Goal: Task Accomplishment & Management: Use online tool/utility

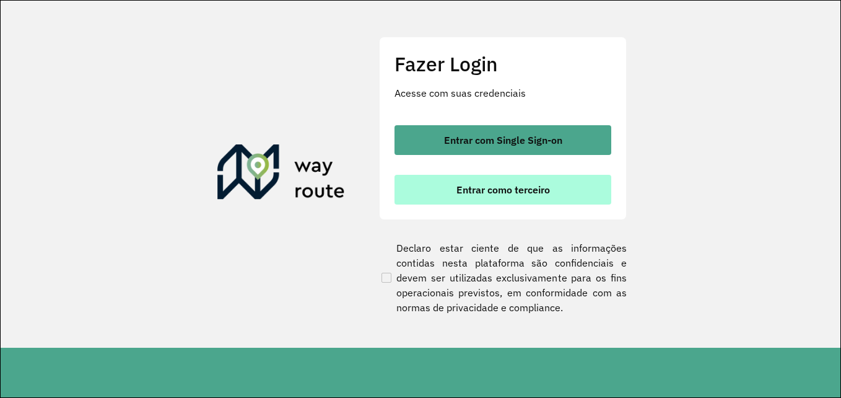
click at [508, 187] on span "Entrar como terceiro" at bounding box center [503, 190] width 94 height 10
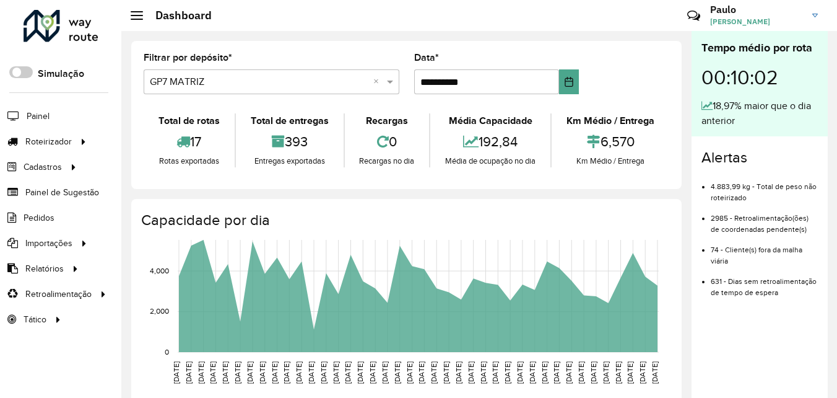
click at [245, 84] on input "text" at bounding box center [259, 82] width 219 height 15
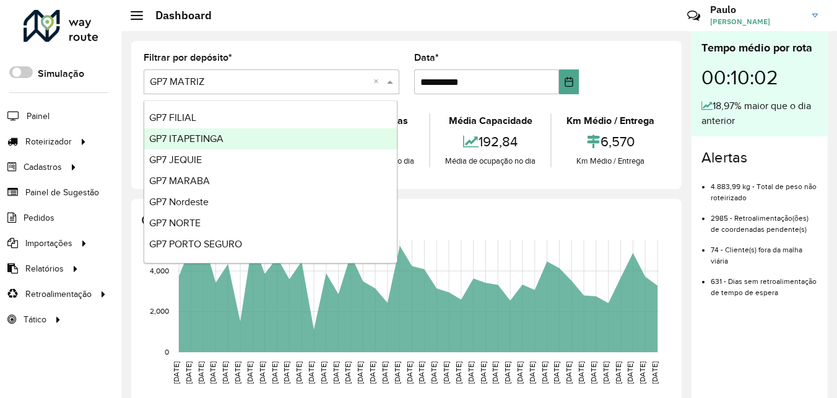
click at [202, 139] on span "GP7 ITAPETINGA" at bounding box center [186, 138] width 74 height 11
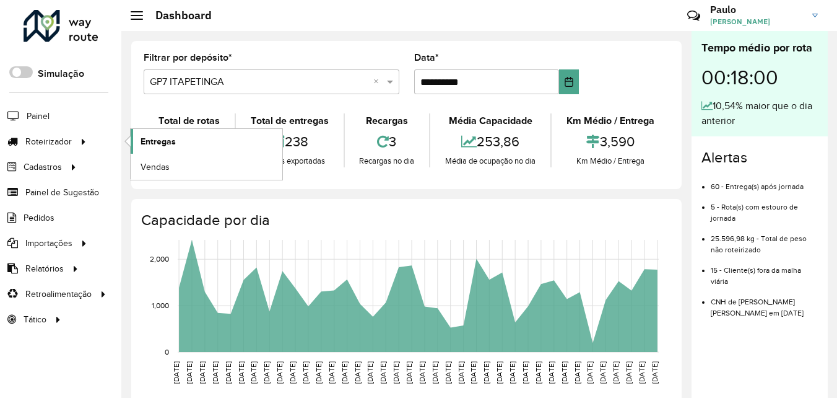
click at [155, 142] on span "Entregas" at bounding box center [158, 141] width 35 height 13
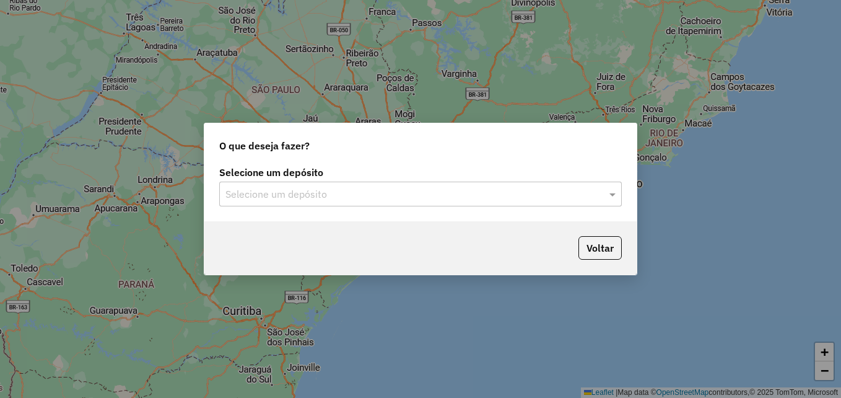
click at [368, 191] on input "text" at bounding box center [407, 194] width 365 height 15
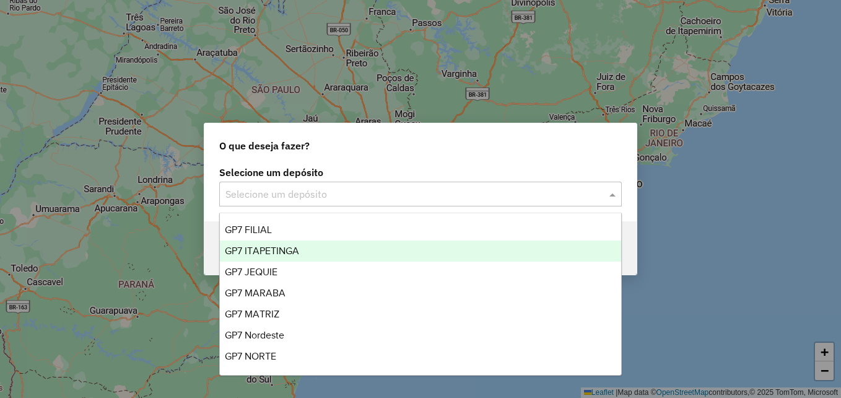
click at [261, 250] on span "GP7 ITAPETINGA" at bounding box center [262, 250] width 74 height 11
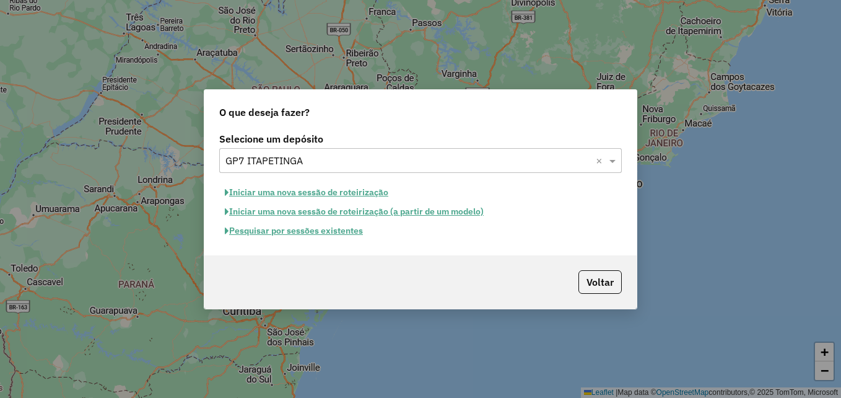
click at [311, 231] on button "Pesquisar por sessões existentes" at bounding box center [293, 230] width 149 height 19
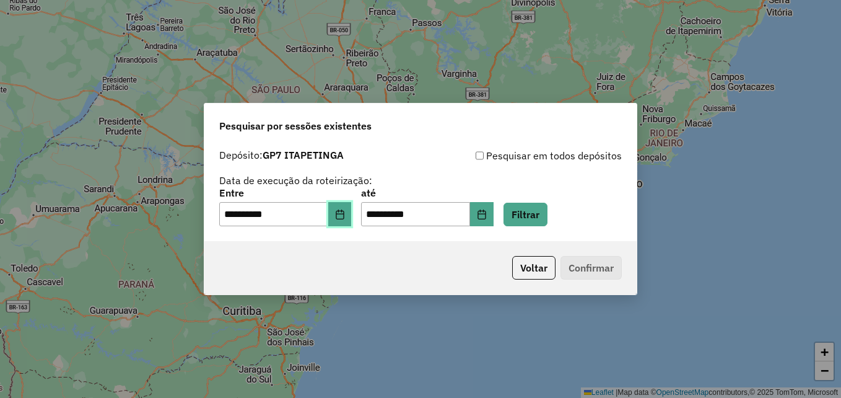
click at [349, 222] on button "Choose Date" at bounding box center [340, 214] width 24 height 25
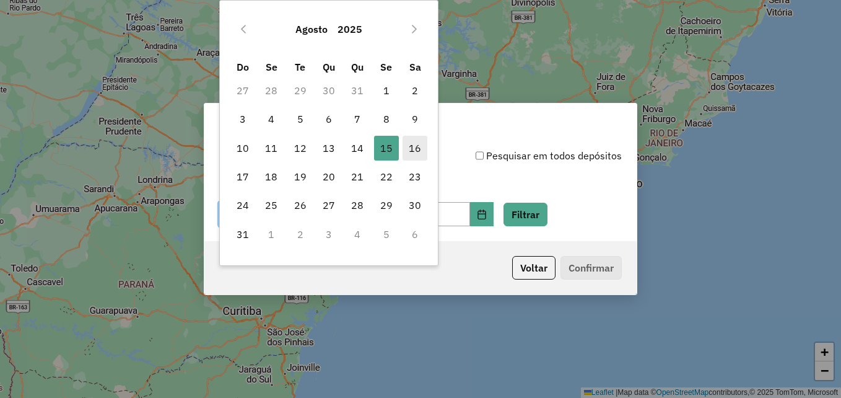
click at [417, 144] on span "16" at bounding box center [415, 148] width 25 height 25
type input "**********"
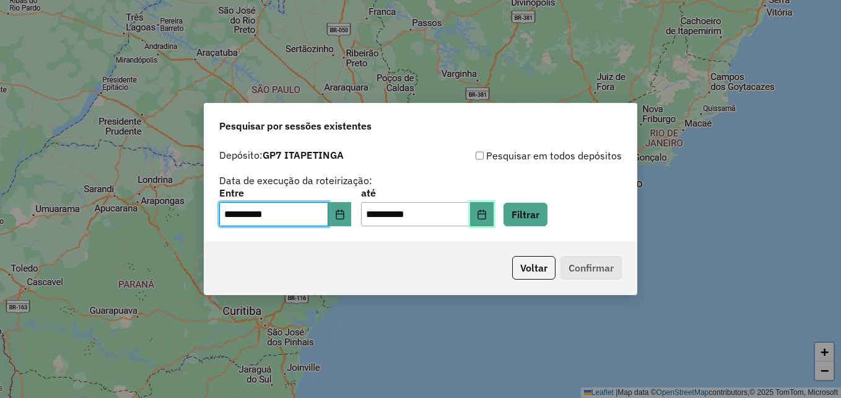
drag, startPoint x: 417, startPoint y: 144, endPoint x: 500, endPoint y: 218, distance: 111.4
click at [487, 218] on icon "Choose Date" at bounding box center [482, 214] width 10 height 10
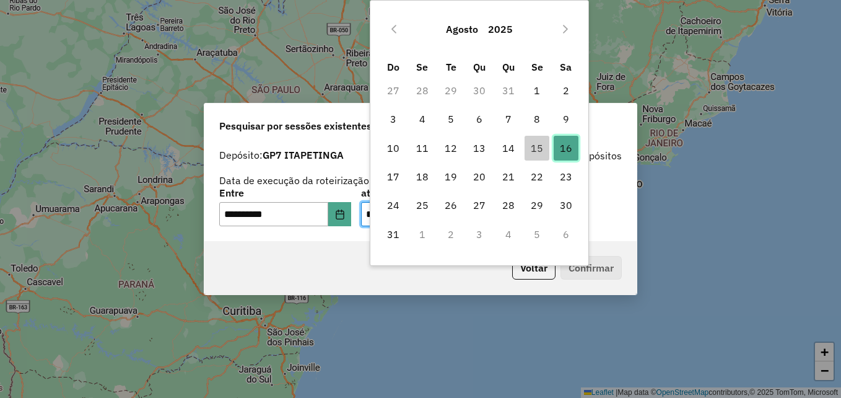
click at [567, 149] on span "16" at bounding box center [566, 148] width 25 height 25
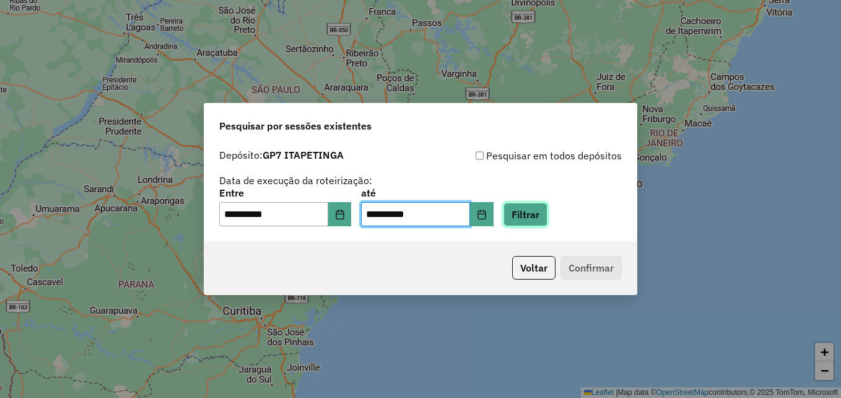
click at [545, 215] on button "Filtrar" at bounding box center [525, 214] width 44 height 24
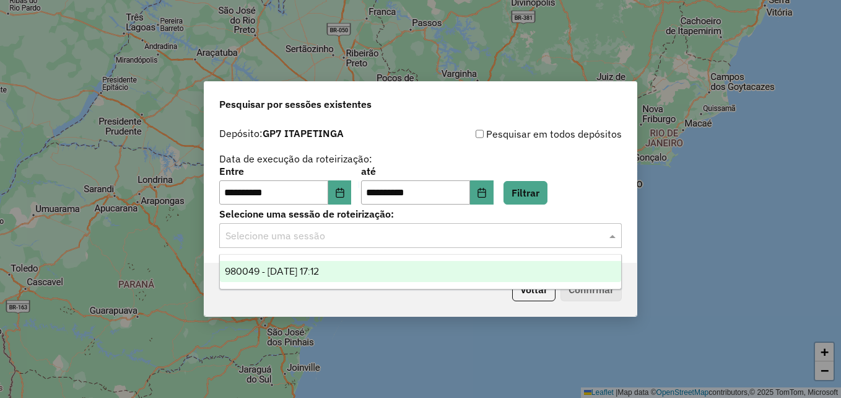
click at [389, 230] on input "text" at bounding box center [407, 235] width 365 height 15
click at [368, 266] on div "980049 - 16/08/2025 17:12" at bounding box center [420, 271] width 401 height 21
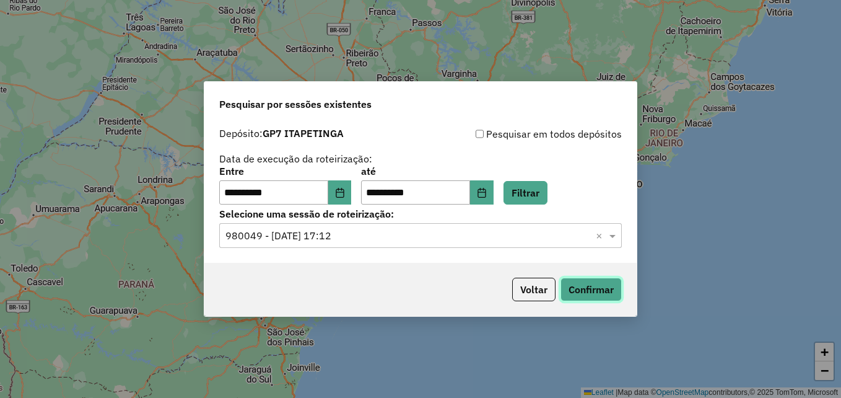
click at [588, 290] on button "Confirmar" at bounding box center [590, 289] width 61 height 24
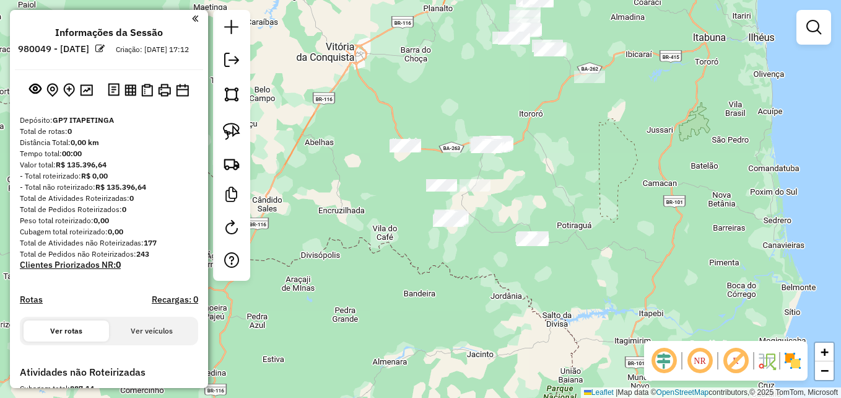
drag, startPoint x: 573, startPoint y: 239, endPoint x: 573, endPoint y: 179, distance: 60.1
click at [573, 179] on div "Janela de atendimento Grade de atendimento Capacidade Transportadoras Veículos …" at bounding box center [420, 199] width 841 height 398
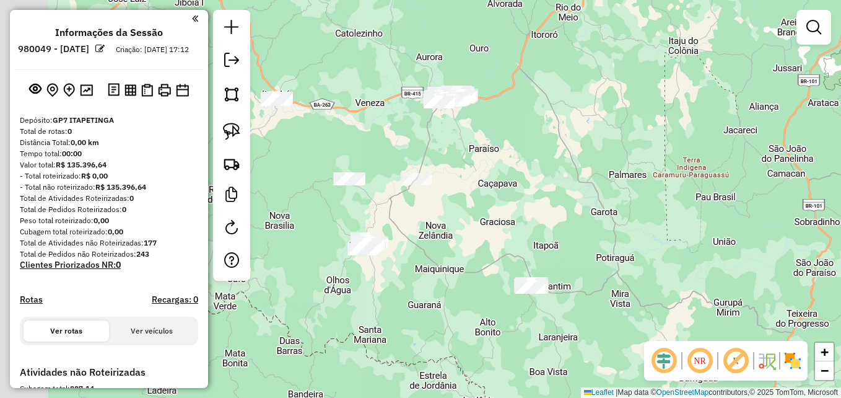
drag, startPoint x: 549, startPoint y: 178, endPoint x: 562, endPoint y: 180, distance: 13.1
click at [562, 180] on div "Janela de atendimento Grade de atendimento Capacidade Transportadoras Veículos …" at bounding box center [420, 199] width 841 height 398
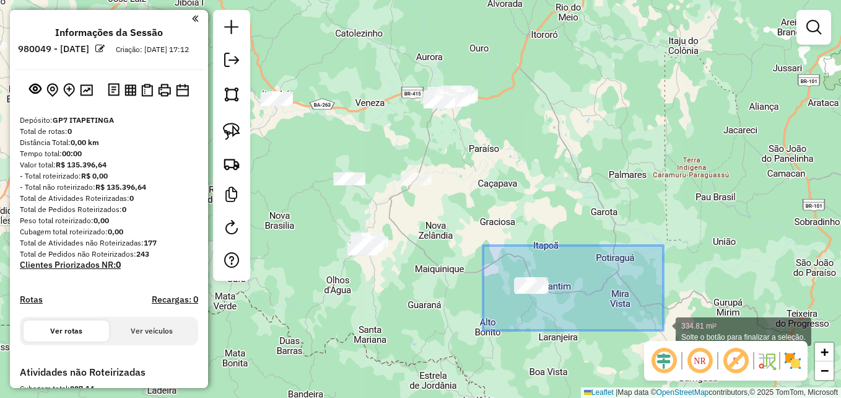
drag, startPoint x: 483, startPoint y: 245, endPoint x: 663, endPoint y: 330, distance: 199.2
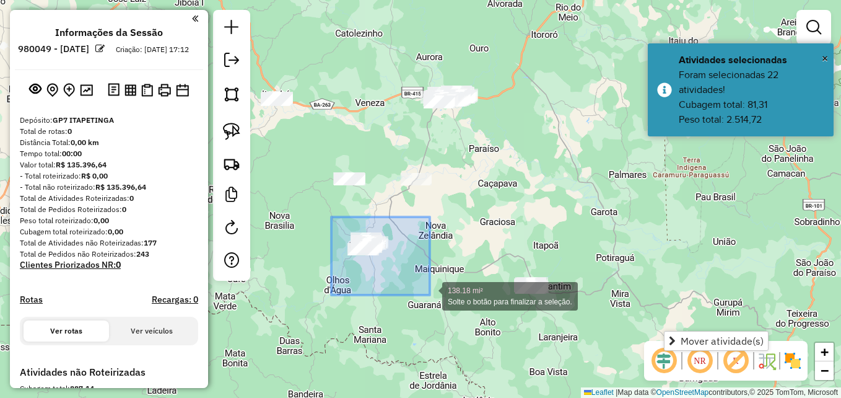
drag, startPoint x: 331, startPoint y: 217, endPoint x: 467, endPoint y: 293, distance: 155.5
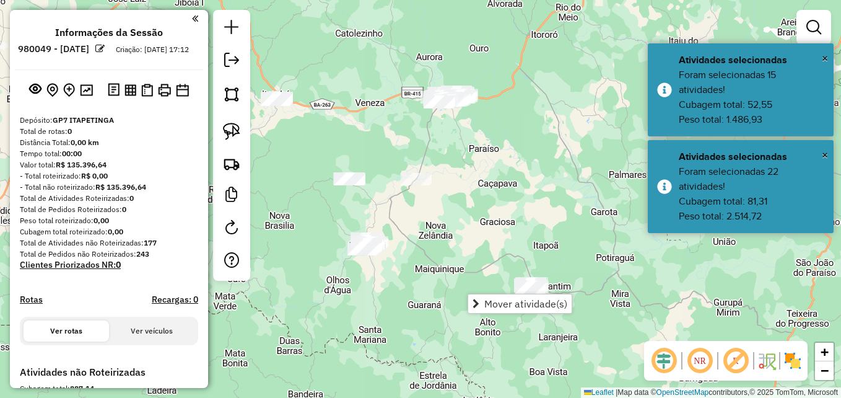
click at [495, 235] on div "Janela de atendimento Grade de atendimento Capacidade Transportadoras Veículos …" at bounding box center [420, 199] width 841 height 398
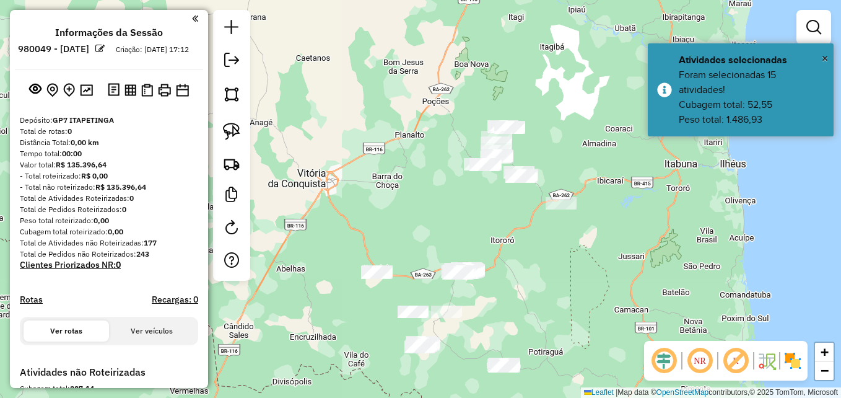
drag, startPoint x: 586, startPoint y: 192, endPoint x: 537, endPoint y: 316, distance: 133.5
click at [541, 316] on div "Janela de atendimento Grade de atendimento Capacidade Transportadoras Veículos …" at bounding box center [420, 199] width 841 height 398
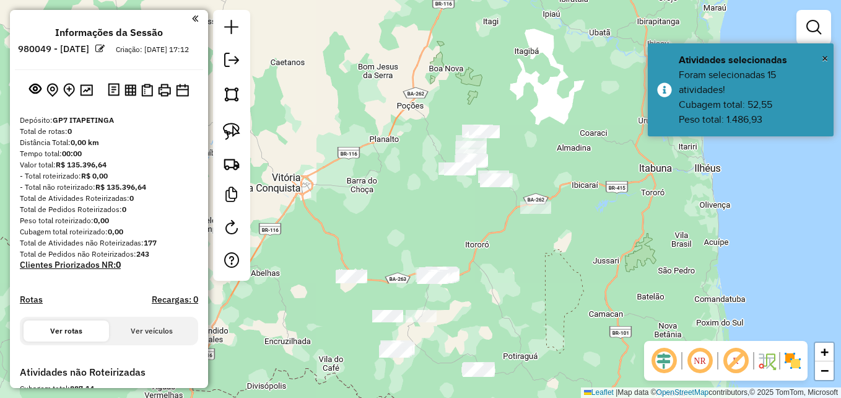
drag, startPoint x: 554, startPoint y: 284, endPoint x: 606, endPoint y: 249, distance: 63.0
click at [606, 249] on div "Janela de atendimento Grade de atendimento Capacidade Transportadoras Veículos …" at bounding box center [420, 199] width 841 height 398
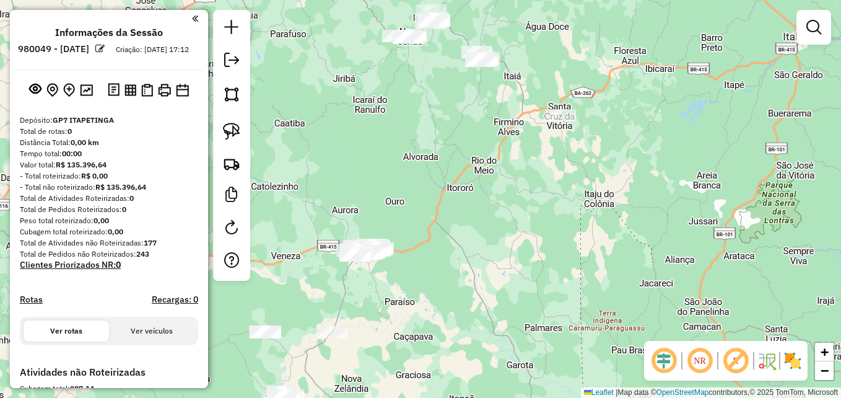
drag, startPoint x: 531, startPoint y: 251, endPoint x: 586, endPoint y: 255, distance: 55.2
click at [586, 255] on div "Janela de atendimento Grade de atendimento Capacidade Transportadoras Veículos …" at bounding box center [420, 199] width 841 height 398
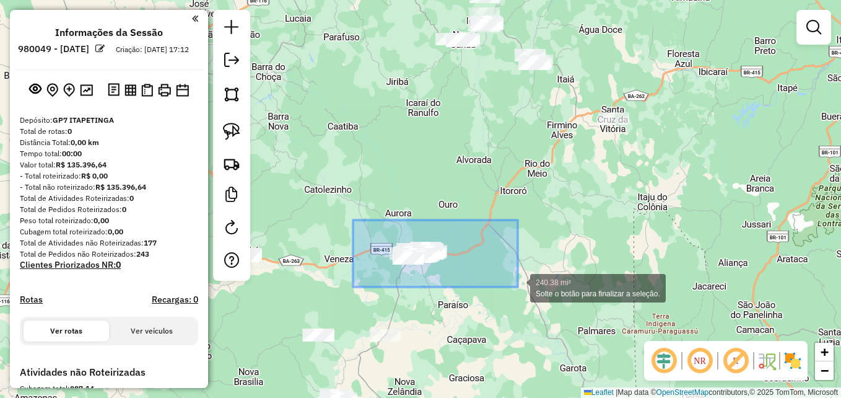
drag, startPoint x: 353, startPoint y: 220, endPoint x: 518, endPoint y: 287, distance: 177.8
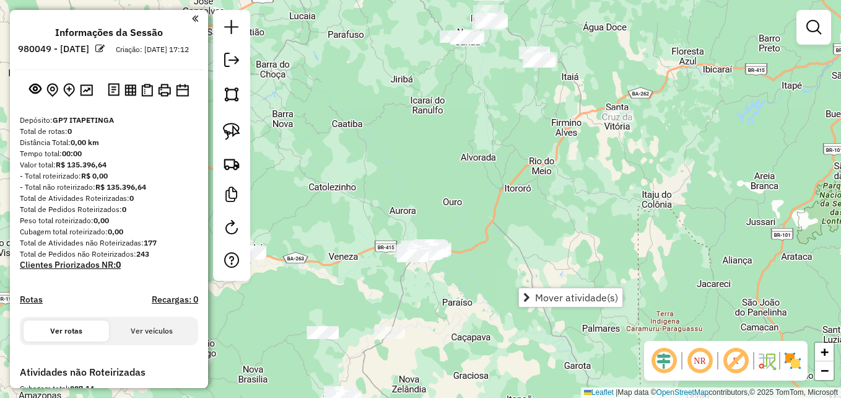
drag, startPoint x: 520, startPoint y: 264, endPoint x: 652, endPoint y: 191, distance: 151.3
click at [674, 187] on div "Janela de atendimento Grade de atendimento Capacidade Transportadoras Veículos …" at bounding box center [420, 199] width 841 height 398
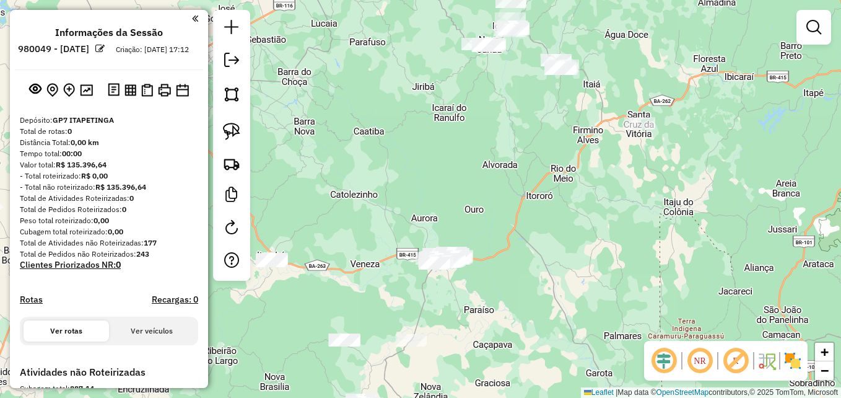
drag, startPoint x: 630, startPoint y: 219, endPoint x: 502, endPoint y: 301, distance: 152.5
click at [502, 301] on div "Janela de atendimento Grade de atendimento Capacidade Transportadoras Veículos …" at bounding box center [420, 199] width 841 height 398
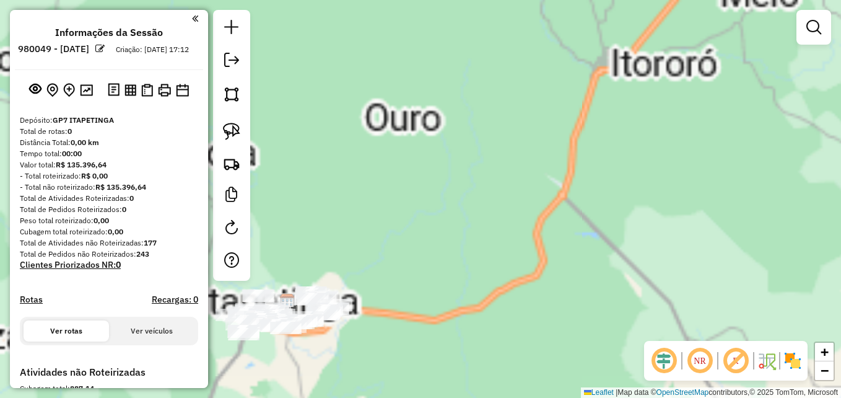
drag, startPoint x: 468, startPoint y: 220, endPoint x: 702, endPoint y: 211, distance: 234.3
click at [702, 211] on div "Janela de atendimento Grade de atendimento Capacidade Transportadoras Veículos …" at bounding box center [420, 199] width 841 height 398
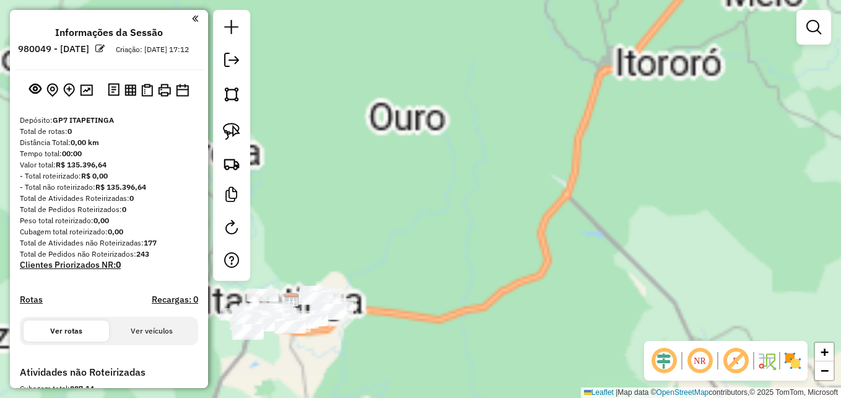
drag, startPoint x: 694, startPoint y: 216, endPoint x: 736, endPoint y: 204, distance: 43.9
click at [736, 204] on div "Janela de atendimento Grade de atendimento Capacidade Transportadoras Veículos …" at bounding box center [420, 199] width 841 height 398
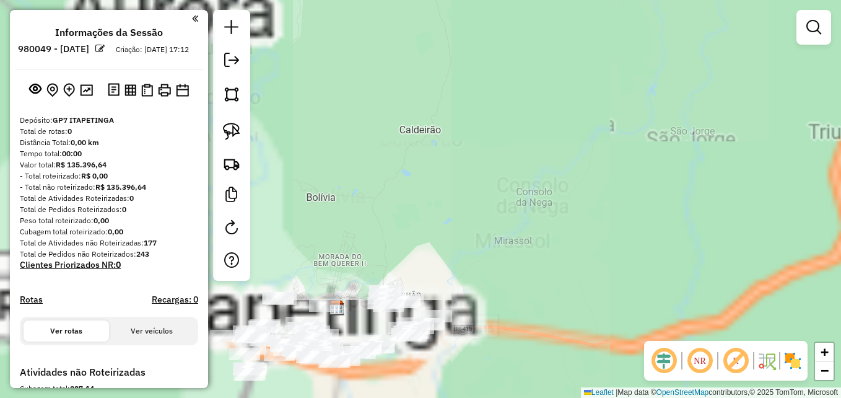
drag, startPoint x: 490, startPoint y: 224, endPoint x: 729, endPoint y: 154, distance: 248.9
click at [729, 154] on div "Janela de atendimento Grade de atendimento Capacidade Transportadoras Veículos …" at bounding box center [420, 199] width 841 height 398
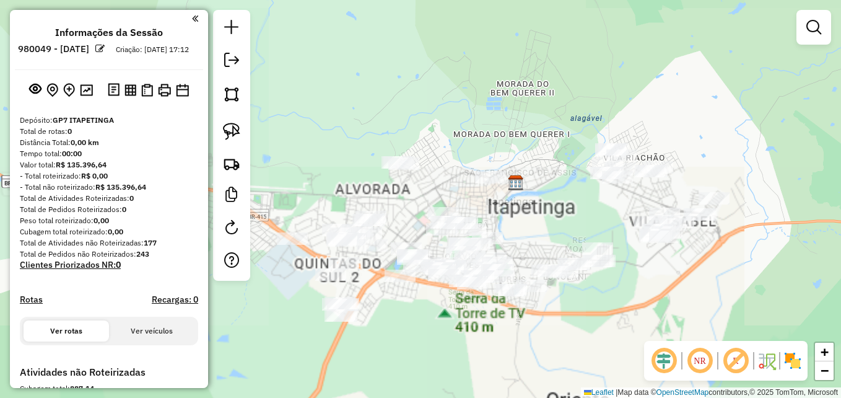
drag, startPoint x: 586, startPoint y: 174, endPoint x: 668, endPoint y: 40, distance: 156.4
click at [668, 40] on div "Janela de atendimento Grade de atendimento Capacidade Transportadoras Veículos …" at bounding box center [420, 199] width 841 height 398
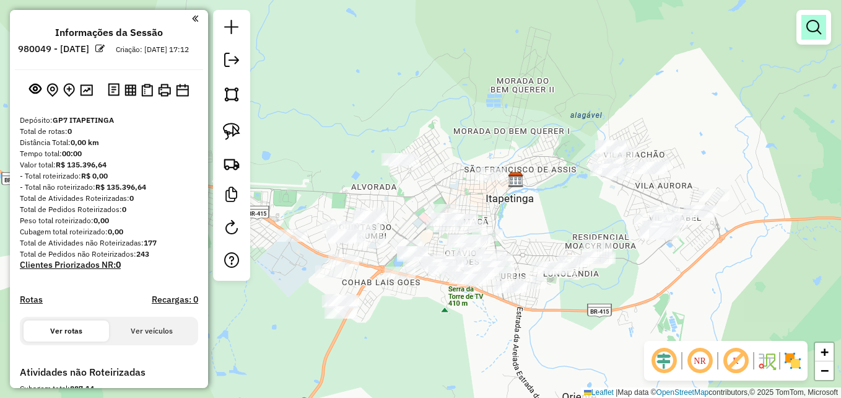
click at [807, 24] on em at bounding box center [813, 27] width 15 height 15
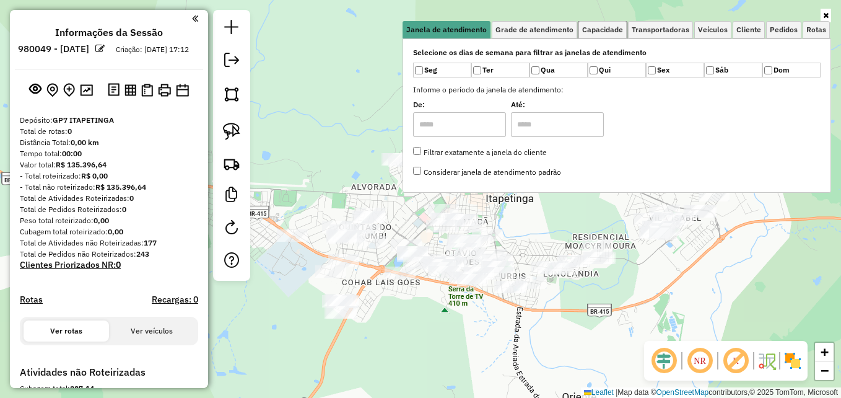
drag, startPoint x: 604, startPoint y: 27, endPoint x: 536, endPoint y: 61, distance: 76.7
click at [604, 28] on span "Capacidade" at bounding box center [602, 29] width 41 height 7
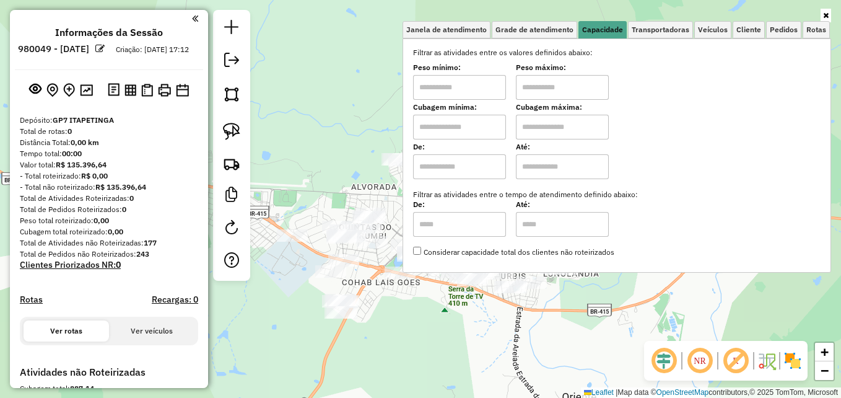
click at [469, 129] on input "text" at bounding box center [459, 127] width 93 height 25
type input "****"
type input "*****"
click at [344, 129] on div "Limpar filtros Janela de atendimento Grade de atendimento Capacidade Transporta…" at bounding box center [420, 199] width 841 height 398
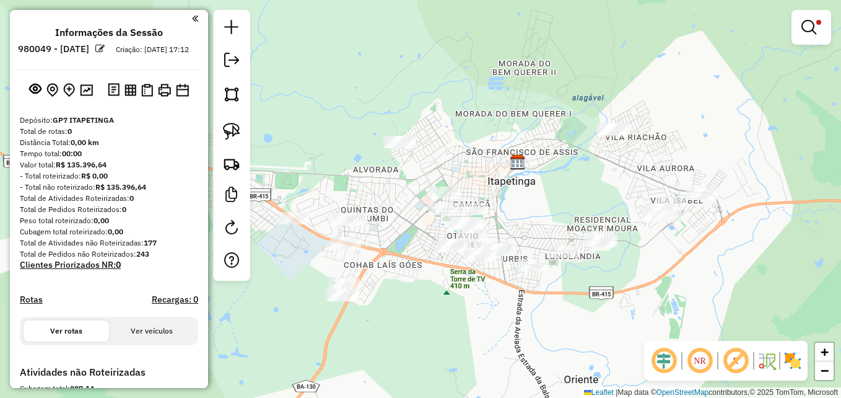
drag, startPoint x: 514, startPoint y: 201, endPoint x: 516, endPoint y: 183, distance: 17.4
click at [516, 183] on div "Limpar filtros Janela de atendimento Grade de atendimento Capacidade Transporta…" at bounding box center [420, 199] width 841 height 398
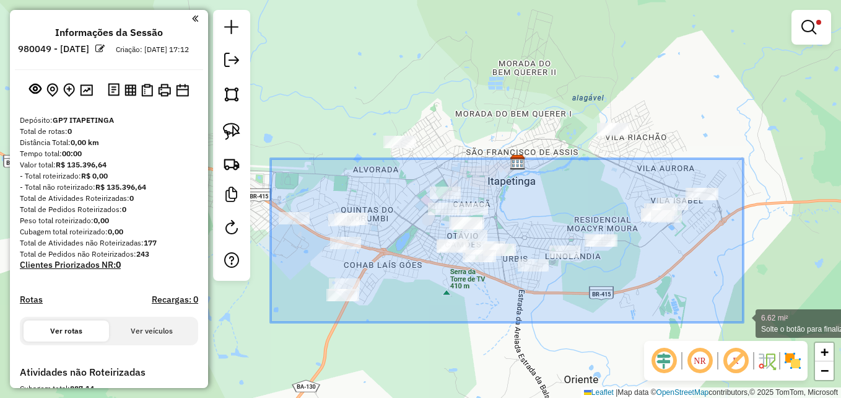
drag, startPoint x: 271, startPoint y: 159, endPoint x: 743, endPoint y: 322, distance: 500.0
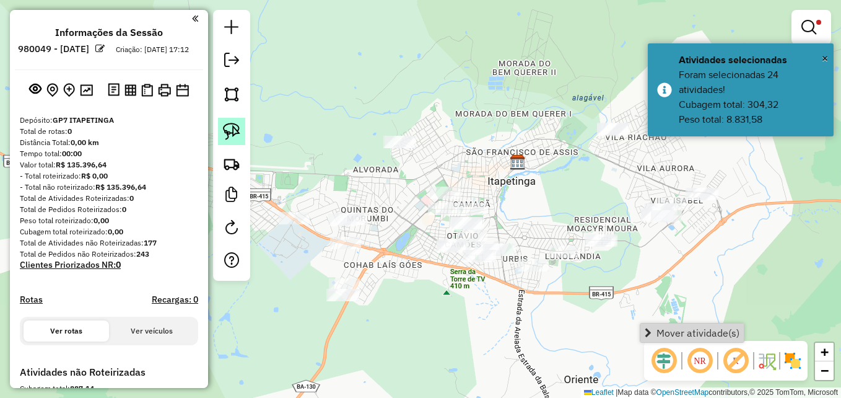
click at [228, 128] on img at bounding box center [231, 131] width 17 height 17
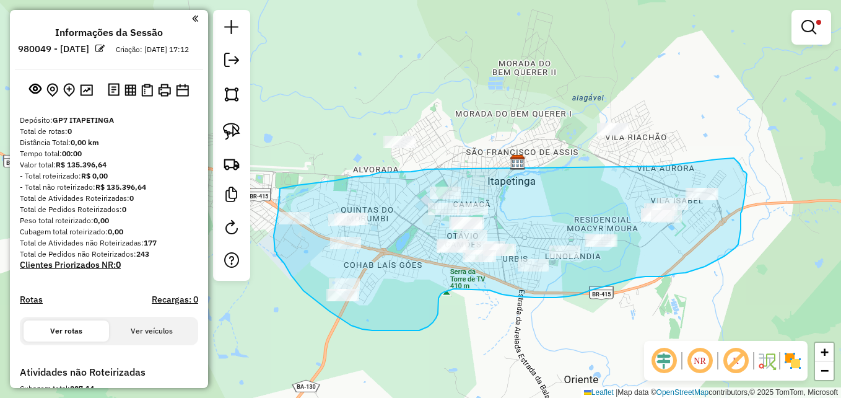
drag, startPoint x: 471, startPoint y: 168, endPoint x: 626, endPoint y: 167, distance: 155.4
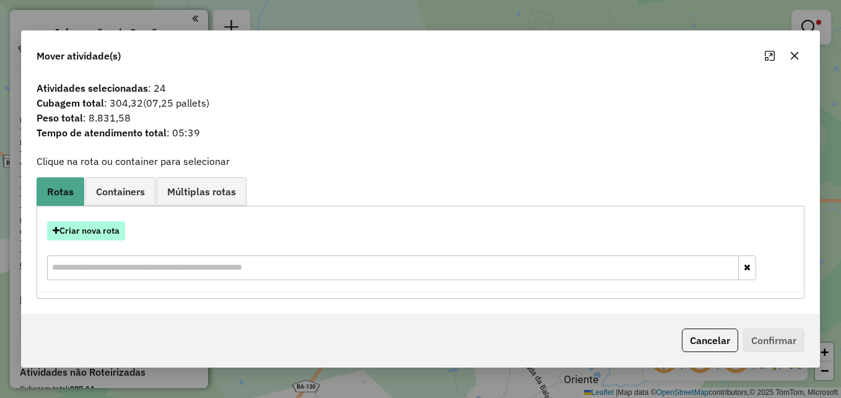
click at [77, 229] on button "Criar nova rota" at bounding box center [86, 230] width 78 height 19
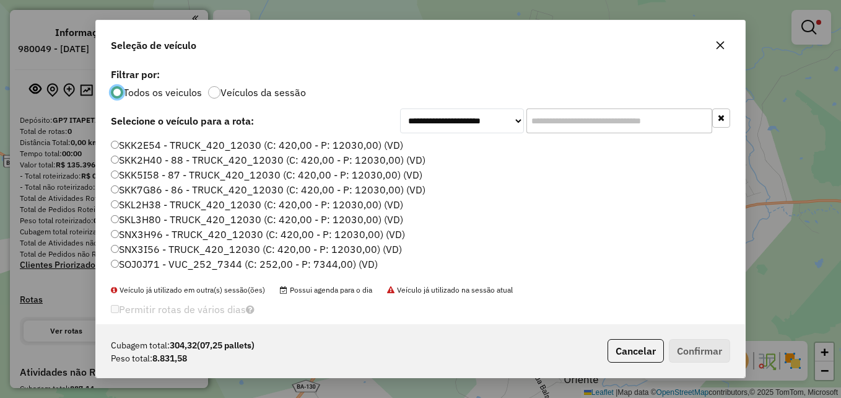
scroll to position [7, 4]
click at [599, 118] on input "text" at bounding box center [619, 120] width 186 height 25
paste input "*******"
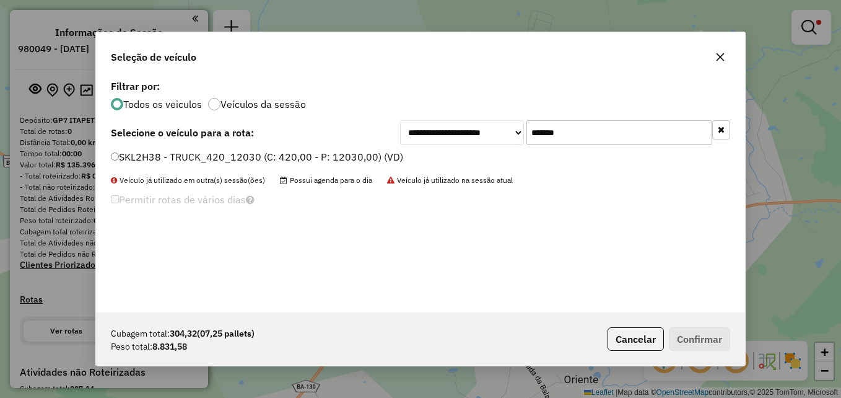
type input "*******"
click at [118, 160] on label "SKL2H38 - TRUCK_420_12030 (C: 420,00 - P: 12030,00) (VD)" at bounding box center [257, 156] width 292 height 15
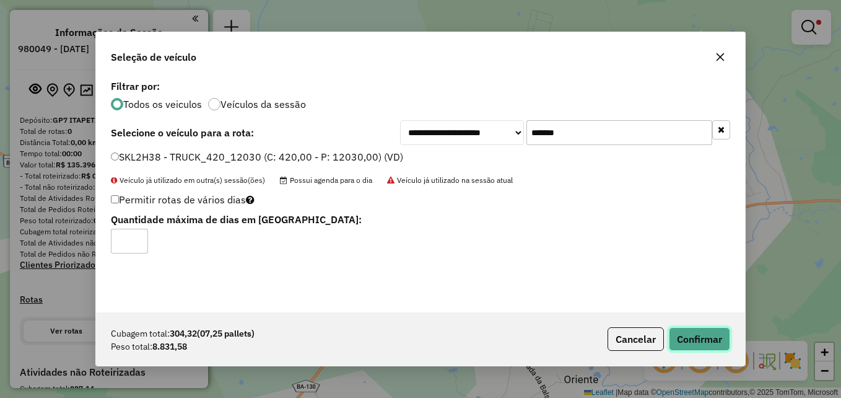
click at [690, 331] on button "Confirmar" at bounding box center [699, 339] width 61 height 24
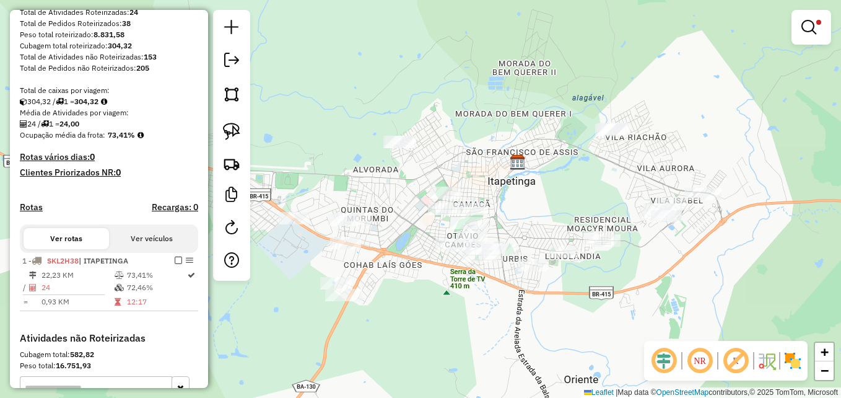
scroll to position [248, 0]
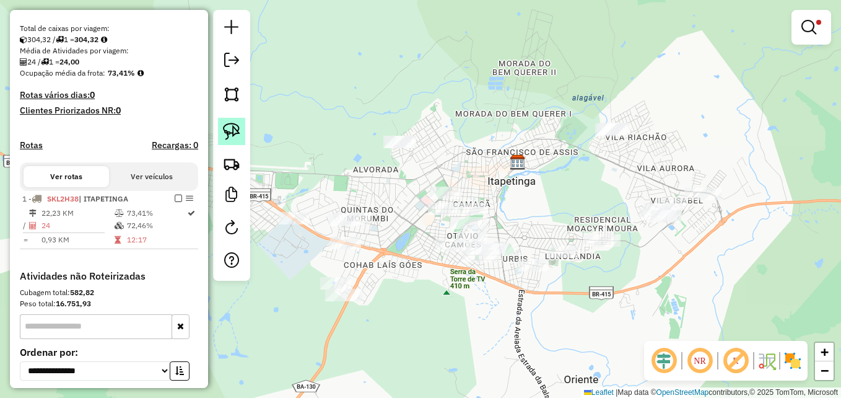
click at [232, 126] on img at bounding box center [231, 131] width 17 height 17
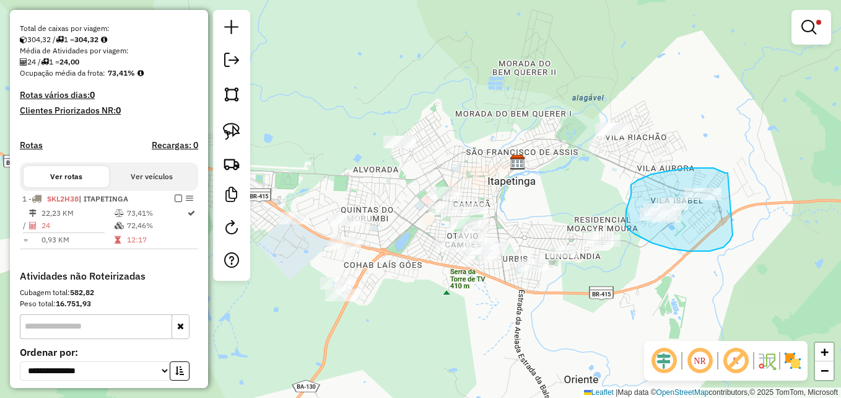
drag, startPoint x: 722, startPoint y: 172, endPoint x: 738, endPoint y: 192, distance: 26.0
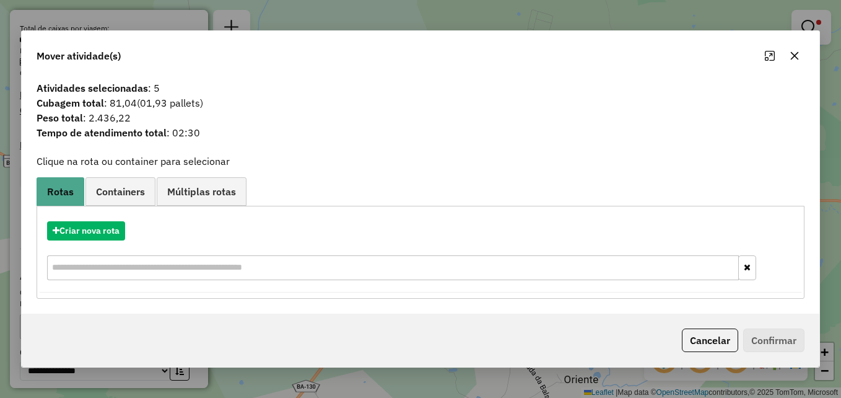
click at [796, 56] on icon "button" at bounding box center [795, 56] width 8 height 8
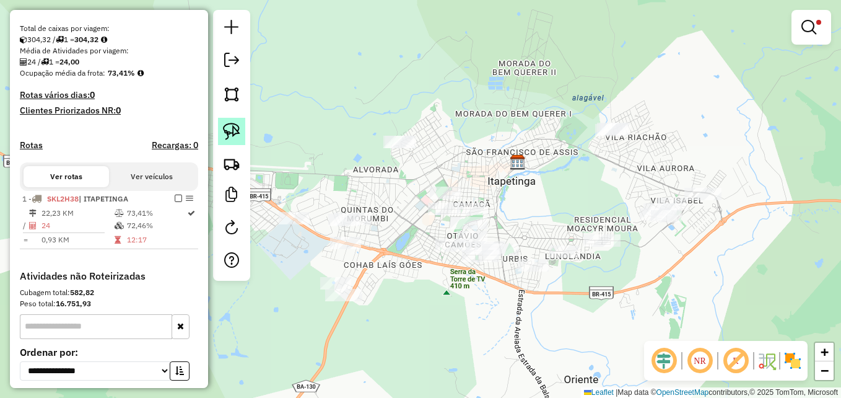
click at [234, 123] on img at bounding box center [231, 131] width 17 height 17
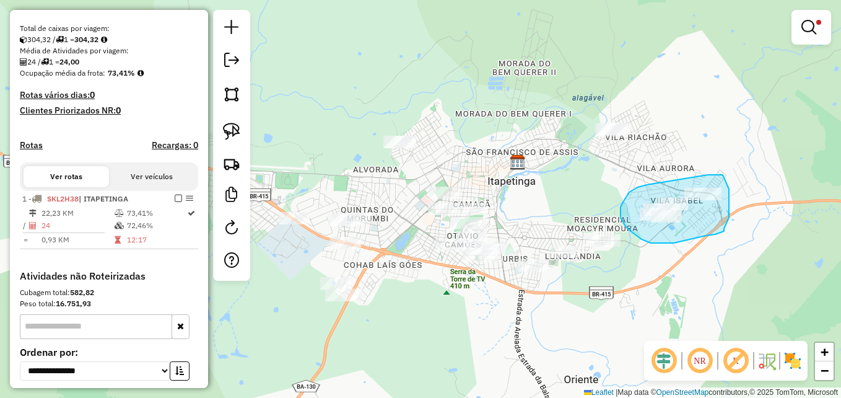
drag, startPoint x: 723, startPoint y: 175, endPoint x: 722, endPoint y: 159, distance: 16.1
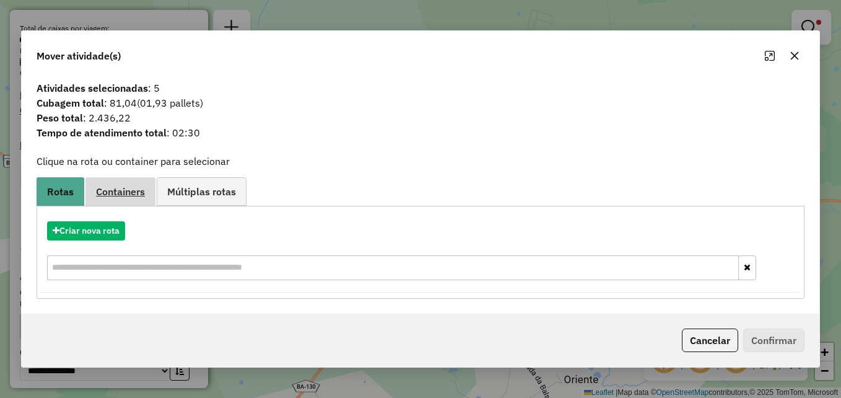
click at [134, 191] on span "Containers" at bounding box center [120, 191] width 49 height 10
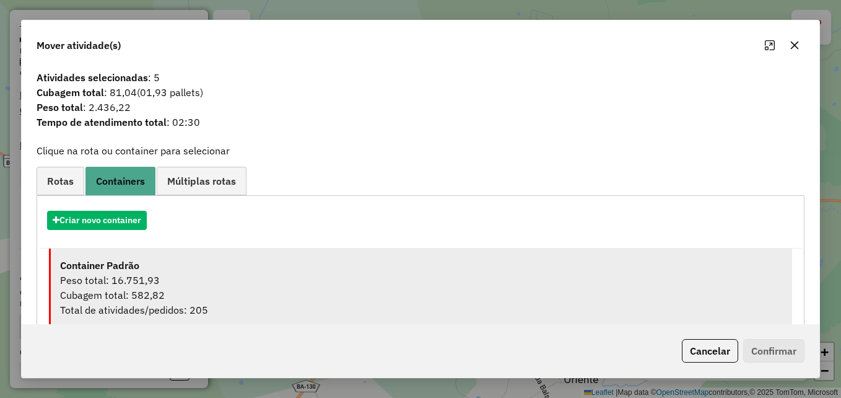
click at [221, 281] on div "Peso total: 16.751,93" at bounding box center [421, 279] width 723 height 15
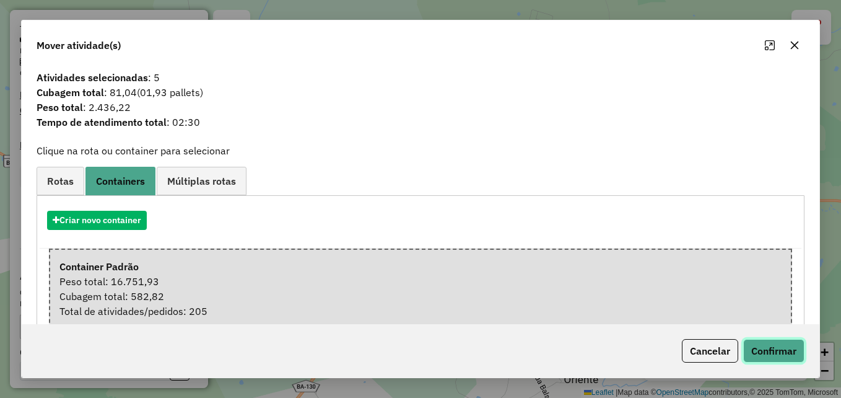
click at [768, 346] on button "Confirmar" at bounding box center [773, 351] width 61 height 24
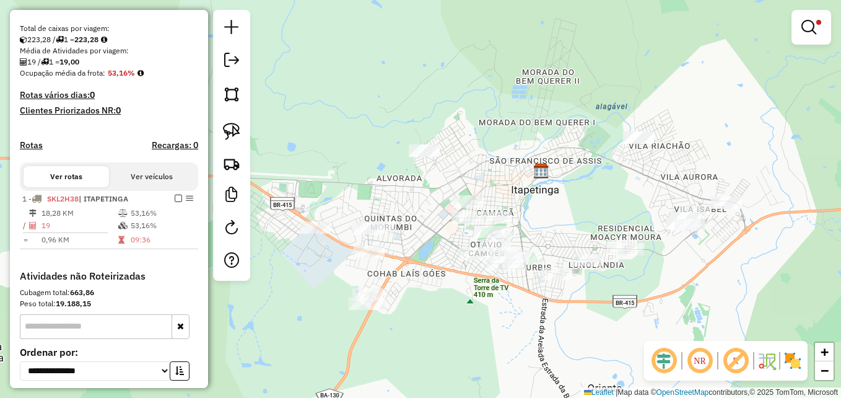
drag, startPoint x: 570, startPoint y: 189, endPoint x: 593, endPoint y: 198, distance: 25.1
click at [593, 198] on div "Limpar filtros Janela de atendimento Grade de atendimento Capacidade Transporta…" at bounding box center [420, 199] width 841 height 398
click at [809, 31] on em at bounding box center [808, 27] width 15 height 15
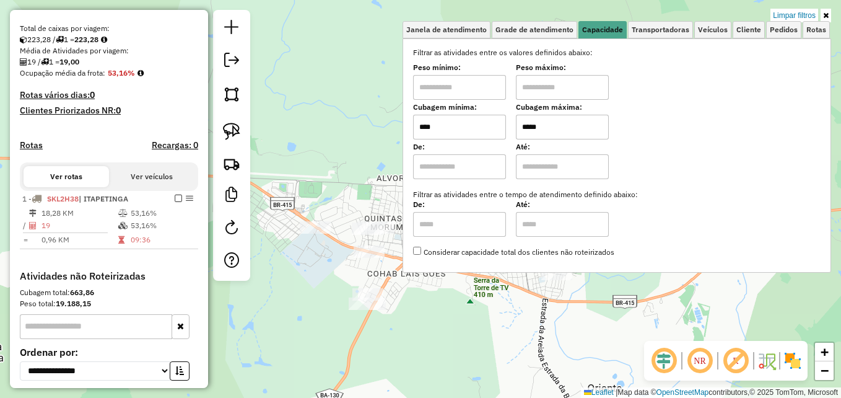
click at [558, 126] on input "*****" at bounding box center [562, 127] width 93 height 25
type input "****"
click at [471, 128] on input "****" at bounding box center [459, 127] width 93 height 25
type input "****"
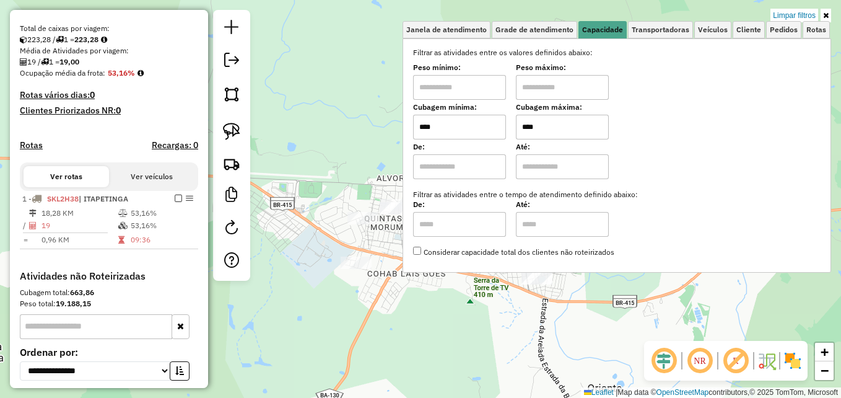
click at [367, 139] on div "Limpar filtros Janela de atendimento Grade de atendimento Capacidade Transporta…" at bounding box center [420, 199] width 841 height 398
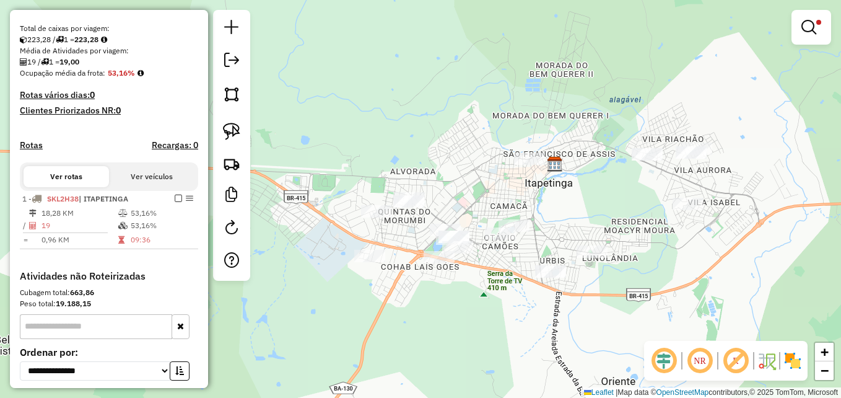
drag, startPoint x: 522, startPoint y: 217, endPoint x: 536, endPoint y: 210, distance: 15.2
click at [536, 210] on div "Limpar filtros Janela de atendimento Grade de atendimento Capacidade Transporta…" at bounding box center [420, 199] width 841 height 398
click at [234, 128] on img at bounding box center [231, 131] width 17 height 17
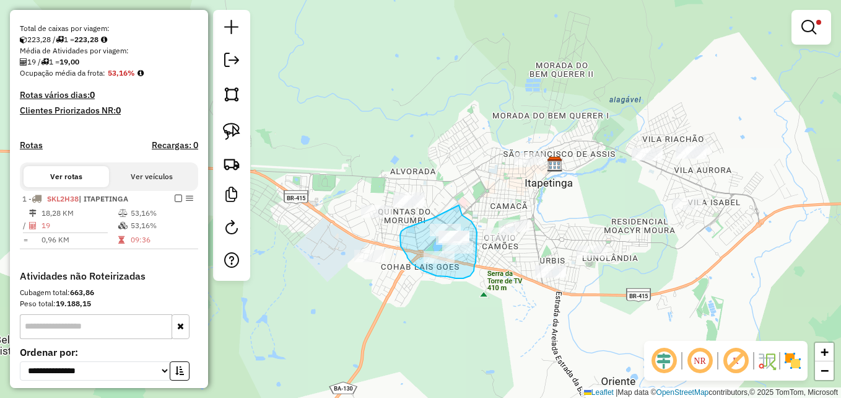
drag, startPoint x: 459, startPoint y: 205, endPoint x: 462, endPoint y: 215, distance: 10.4
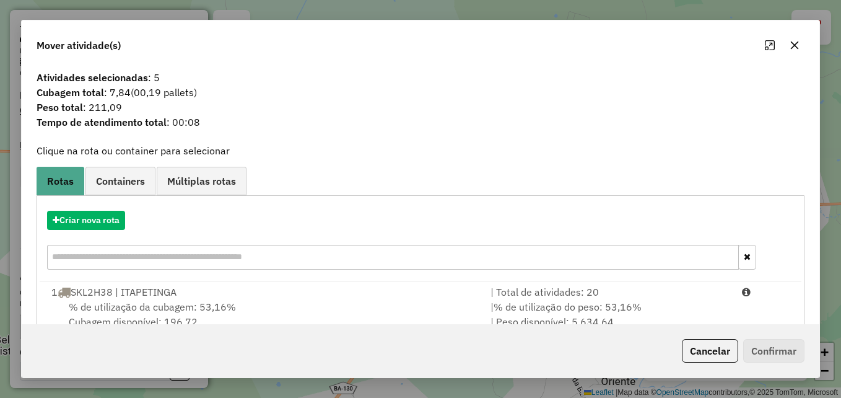
scroll to position [29, 0]
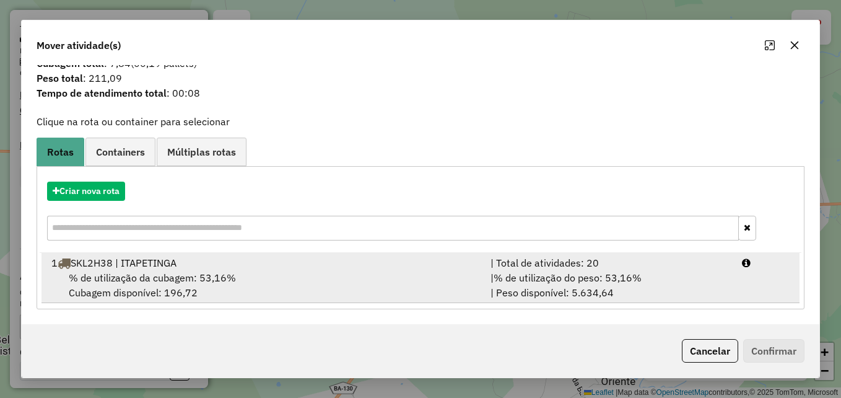
click at [365, 282] on div "% de utilização da cubagem: 53,16% Cubagem disponível: 196,72" at bounding box center [263, 285] width 439 height 30
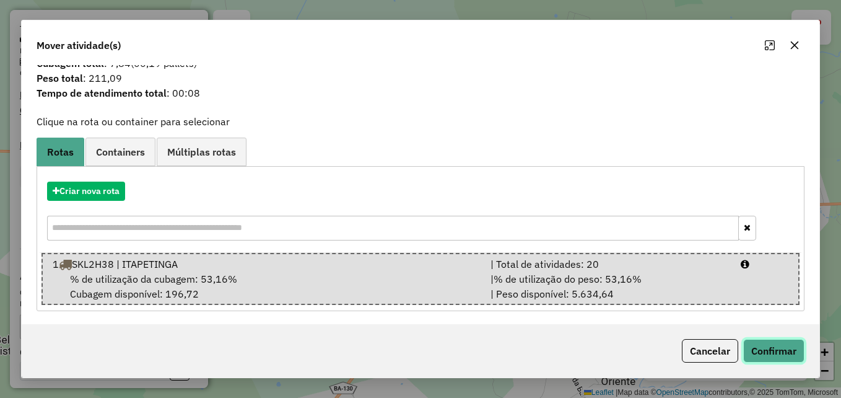
click at [763, 344] on button "Confirmar" at bounding box center [773, 351] width 61 height 24
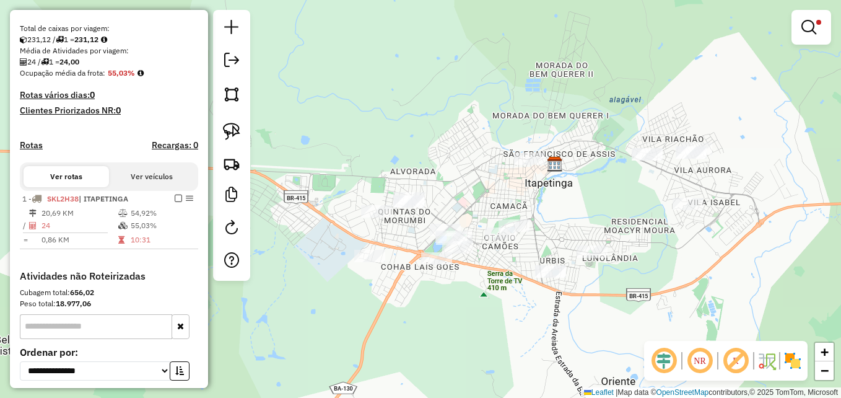
scroll to position [0, 0]
click at [812, 28] on em at bounding box center [808, 27] width 15 height 15
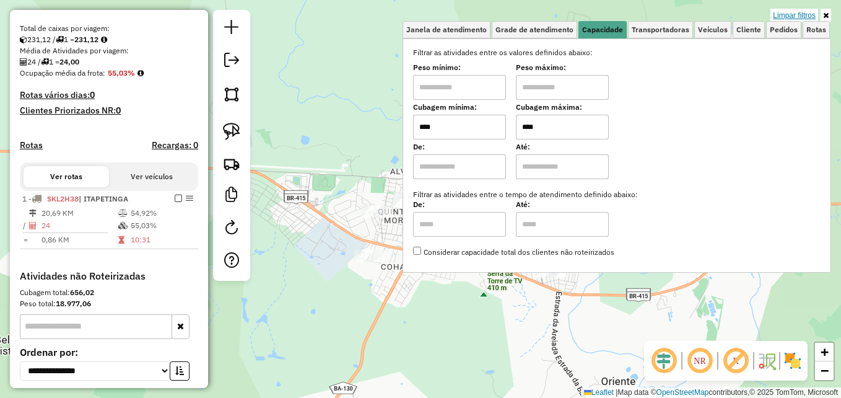
click at [791, 17] on link "Limpar filtros" at bounding box center [794, 16] width 48 height 14
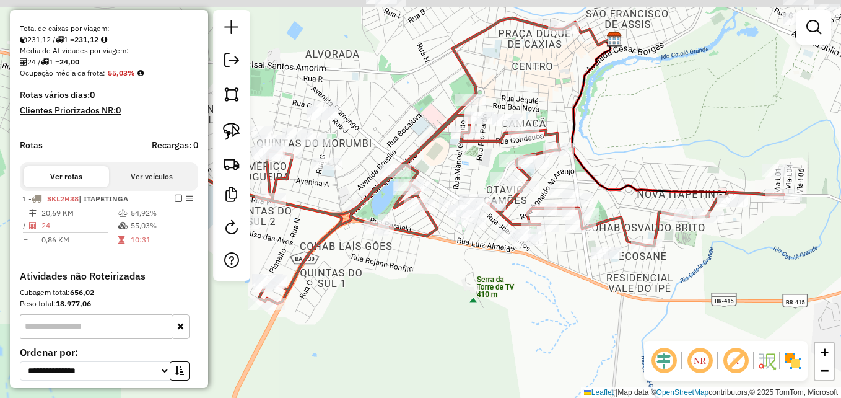
drag, startPoint x: 508, startPoint y: 279, endPoint x: 542, endPoint y: 292, distance: 36.7
click at [542, 292] on div "Janela de atendimento Grade de atendimento Capacidade Transportadoras Veículos …" at bounding box center [420, 199] width 841 height 398
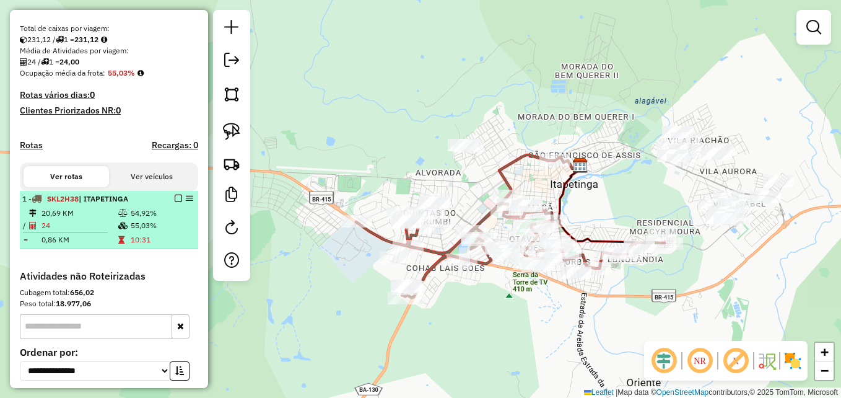
click at [186, 202] on em at bounding box center [189, 197] width 7 height 7
select select "**********"
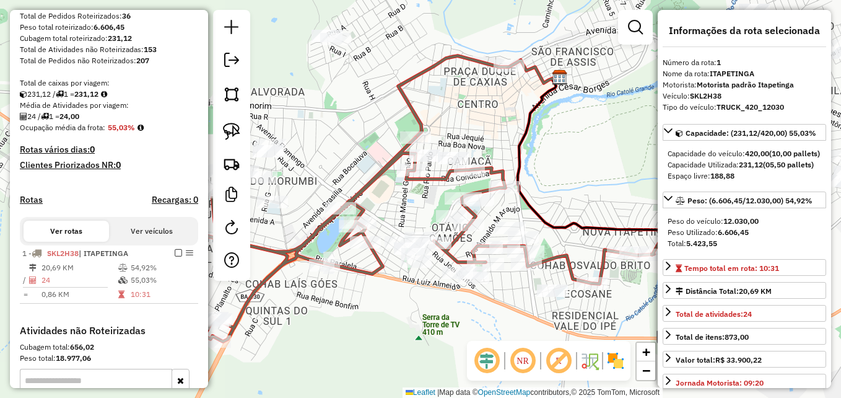
scroll to position [363, 0]
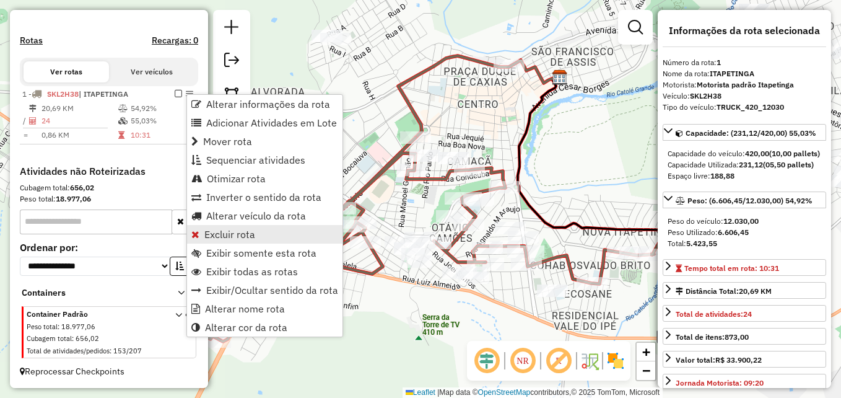
click at [233, 231] on span "Excluir rota" at bounding box center [229, 234] width 51 height 10
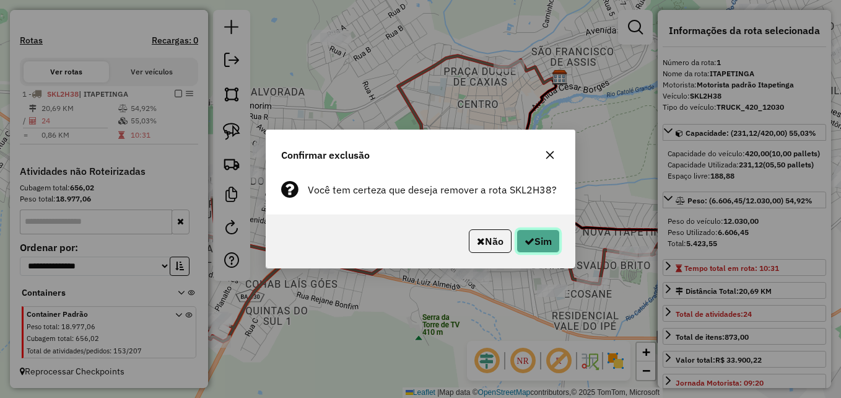
click at [531, 244] on icon "button" at bounding box center [529, 241] width 10 height 10
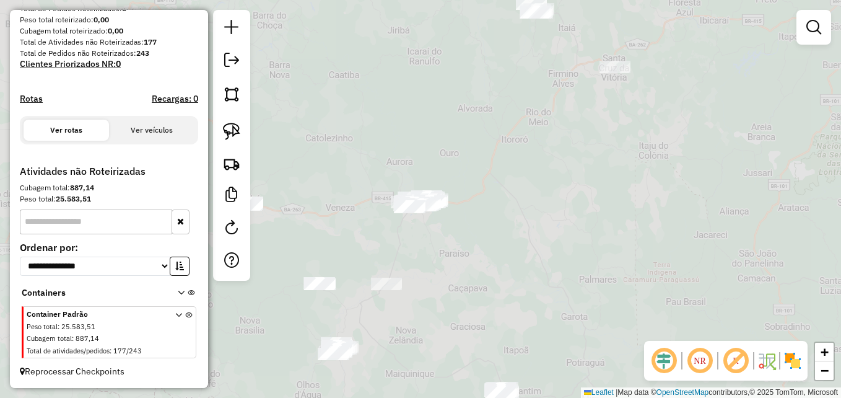
scroll to position [212, 0]
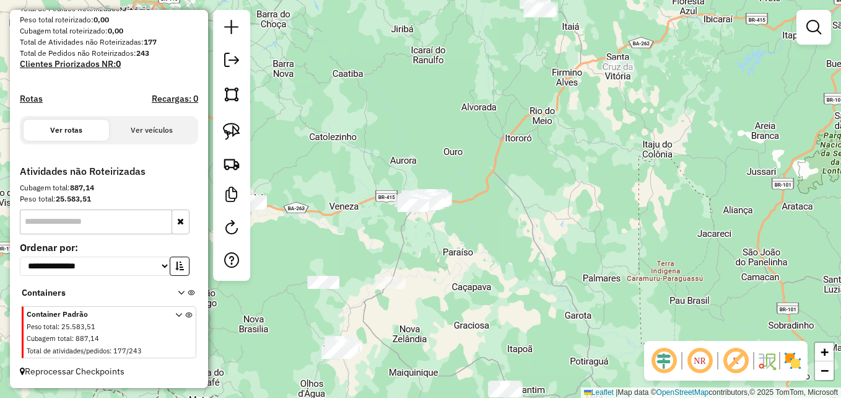
drag, startPoint x: 480, startPoint y: 250, endPoint x: 576, endPoint y: 242, distance: 96.3
click at [581, 246] on div "Janela de atendimento Grade de atendimento Capacidade Transportadoras Veículos …" at bounding box center [420, 199] width 841 height 398
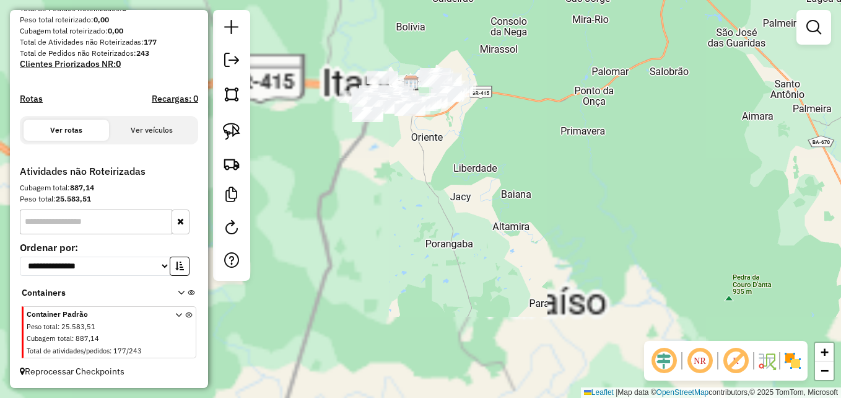
drag, startPoint x: 515, startPoint y: 147, endPoint x: 588, endPoint y: 220, distance: 103.3
click at [586, 217] on div "Janela de atendimento Grade de atendimento Capacidade Transportadoras Veículos …" at bounding box center [420, 199] width 841 height 398
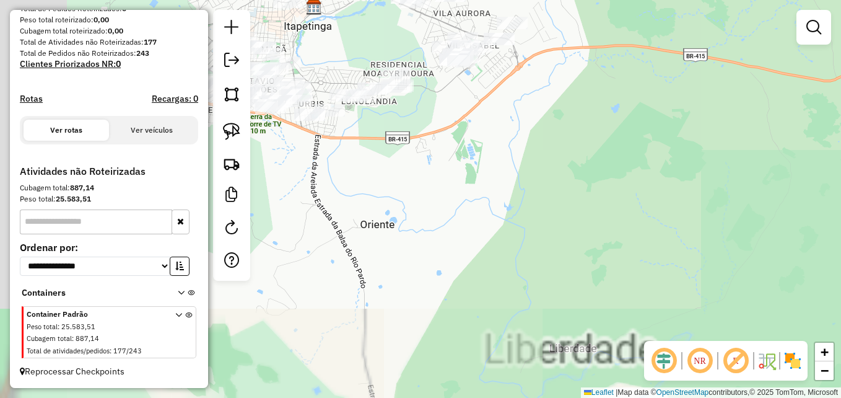
drag, startPoint x: 490, startPoint y: 215, endPoint x: 677, endPoint y: 295, distance: 204.2
click at [677, 295] on div "Janela de atendimento Grade de atendimento Capacidade Transportadoras Veículos …" at bounding box center [420, 199] width 841 height 398
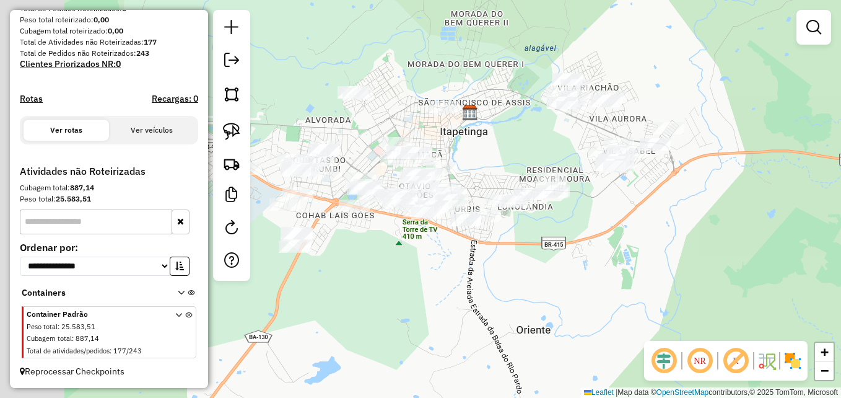
drag, startPoint x: 698, startPoint y: 290, endPoint x: 727, endPoint y: 303, distance: 31.6
click at [727, 303] on div "Janela de atendimento Grade de atendimento Capacidade Transportadoras Veículos …" at bounding box center [420, 199] width 841 height 398
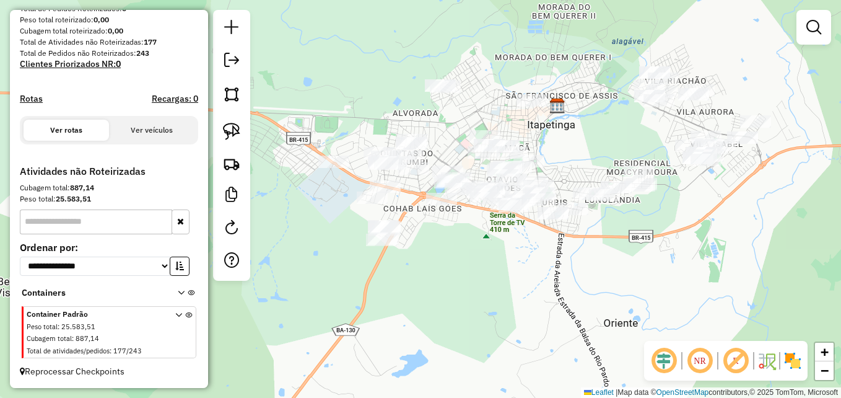
drag, startPoint x: 616, startPoint y: 315, endPoint x: 694, endPoint y: 307, distance: 79.1
click at [694, 307] on div "Janela de atendimento Grade de atendimento Capacidade Transportadoras Veículos …" at bounding box center [420, 199] width 841 height 398
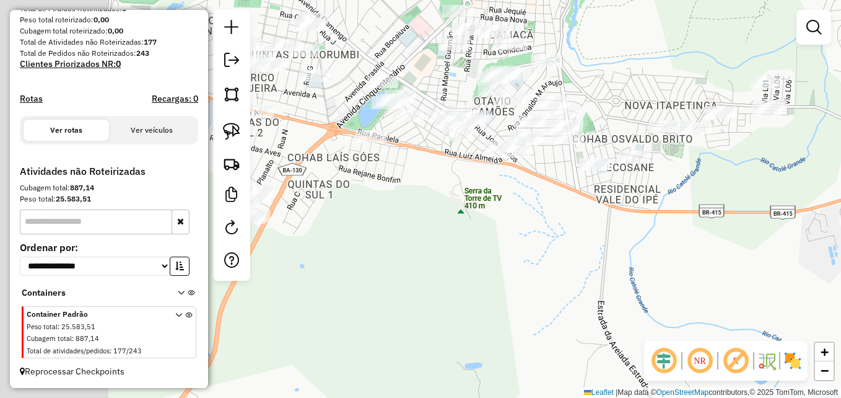
drag, startPoint x: 577, startPoint y: 271, endPoint x: 469, endPoint y: 309, distance: 113.6
click at [745, 305] on div "Janela de atendimento Grade de atendimento Capacidade Transportadoras Veículos …" at bounding box center [420, 199] width 841 height 398
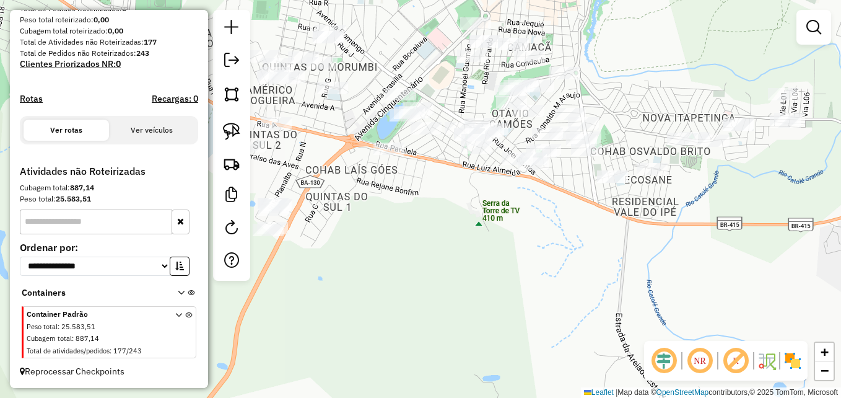
drag, startPoint x: 455, startPoint y: 290, endPoint x: 505, endPoint y: 335, distance: 67.1
click at [505, 335] on div "Janela de atendimento Grade de atendimento Capacidade Transportadoras Veículos …" at bounding box center [420, 199] width 841 height 398
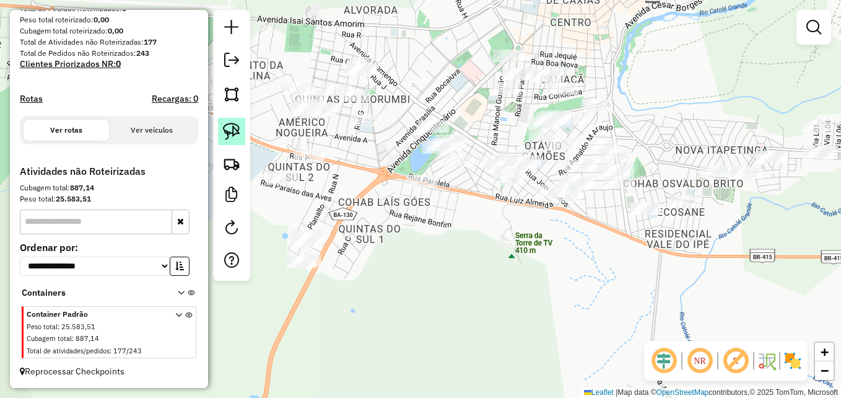
click at [231, 123] on img at bounding box center [231, 131] width 17 height 17
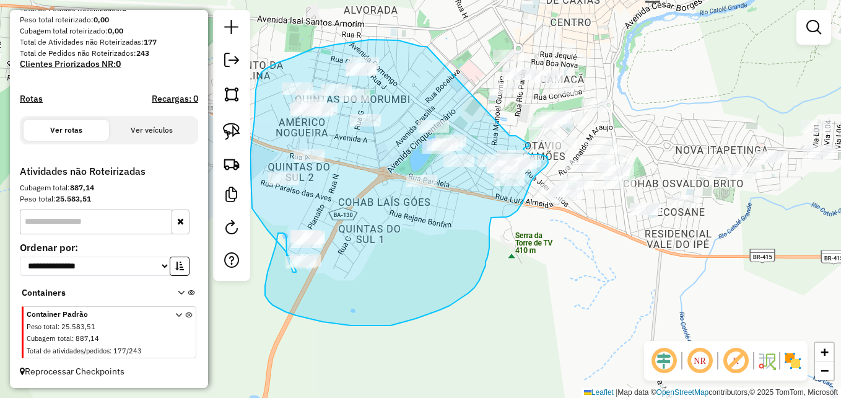
drag, startPoint x: 427, startPoint y: 46, endPoint x: 501, endPoint y: 129, distance: 111.4
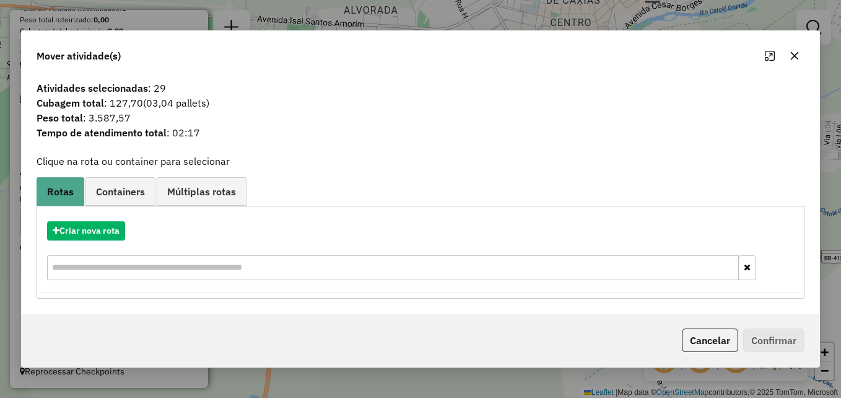
click at [798, 56] on icon "button" at bounding box center [795, 56] width 10 height 10
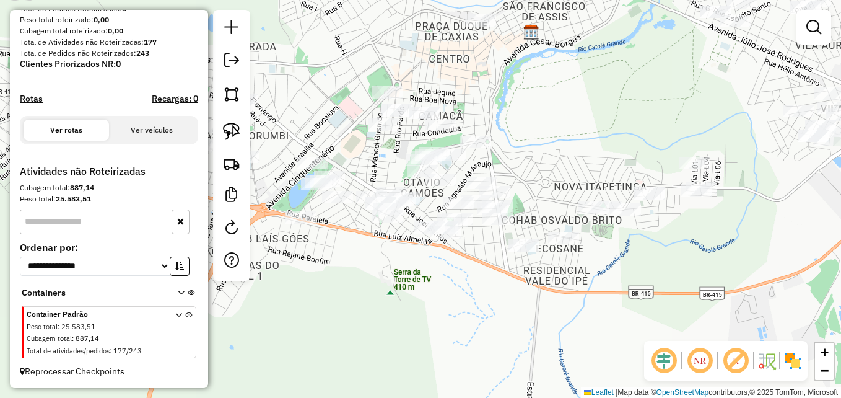
drag, startPoint x: 594, startPoint y: 271, endPoint x: 437, endPoint y: 338, distance: 170.9
click at [437, 338] on div "Janela de atendimento Grade de atendimento Capacidade Transportadoras Veículos …" at bounding box center [420, 199] width 841 height 398
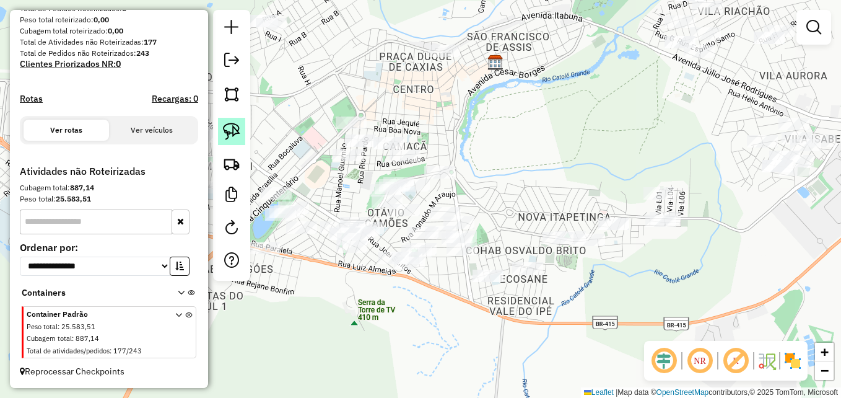
click at [230, 133] on img at bounding box center [231, 131] width 17 height 17
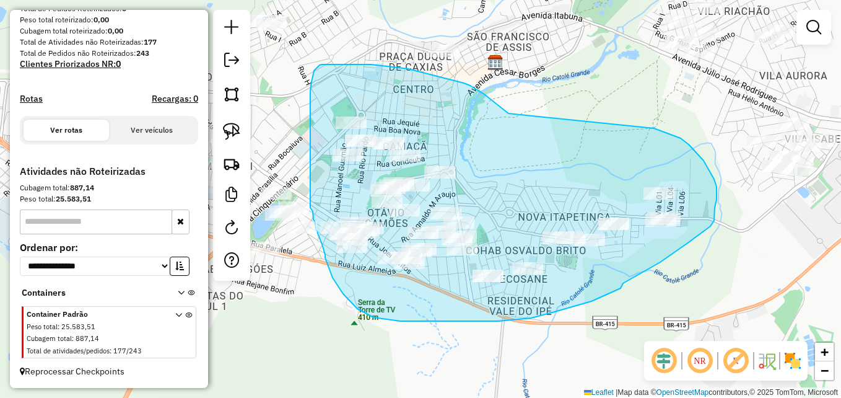
drag, startPoint x: 508, startPoint y: 113, endPoint x: 654, endPoint y: 128, distance: 146.3
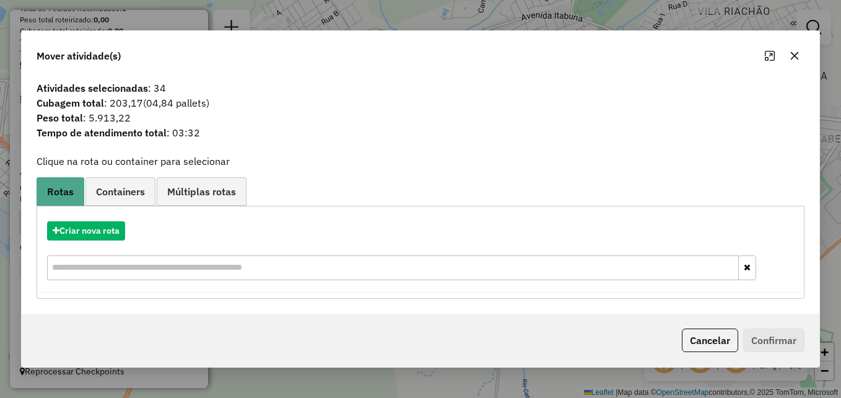
click at [799, 53] on icon "button" at bounding box center [795, 56] width 10 height 10
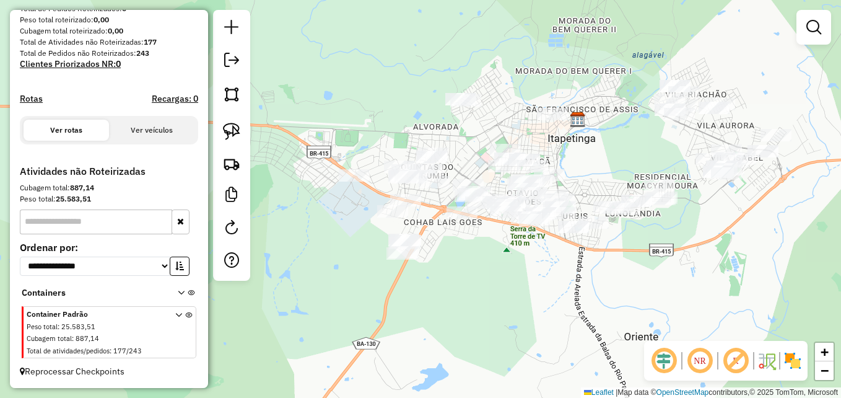
drag, startPoint x: 550, startPoint y: 242, endPoint x: 463, endPoint y: 273, distance: 92.6
click at [463, 273] on div "Janela de atendimento Grade de atendimento Capacidade Transportadoras Veículos …" at bounding box center [420, 199] width 841 height 398
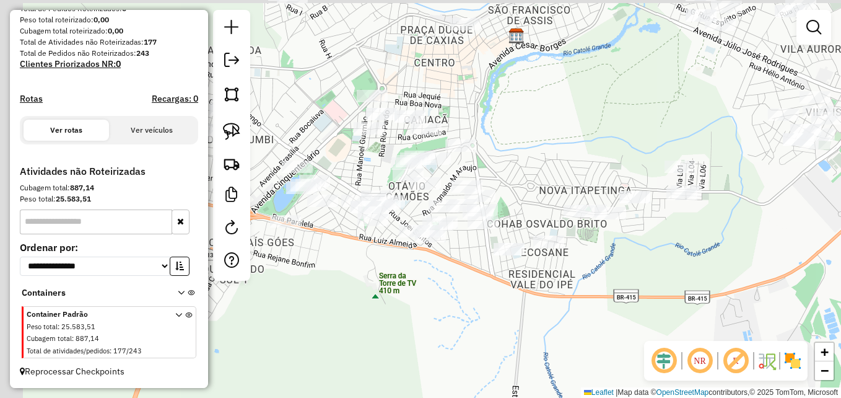
drag, startPoint x: 383, startPoint y: 269, endPoint x: 461, endPoint y: 300, distance: 84.5
click at [461, 300] on div "Janela de atendimento Grade de atendimento Capacidade Transportadoras Veículos …" at bounding box center [420, 199] width 841 height 398
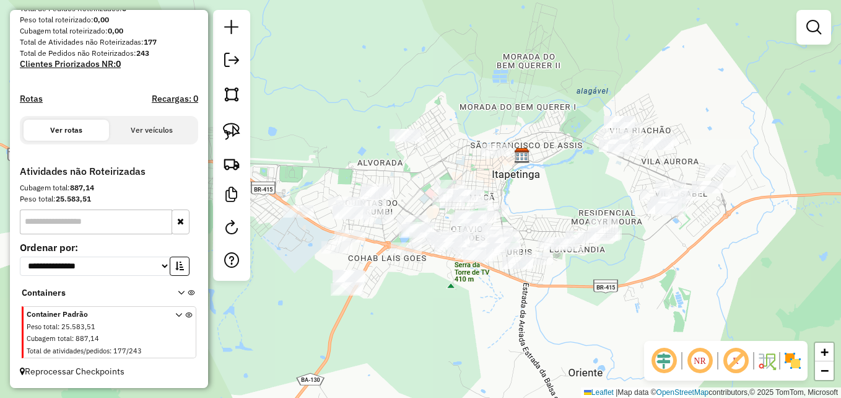
drag, startPoint x: 746, startPoint y: 285, endPoint x: 637, endPoint y: 279, distance: 109.8
click at [637, 279] on div "Janela de atendimento Grade de atendimento Capacidade Transportadoras Veículos …" at bounding box center [420, 199] width 841 height 398
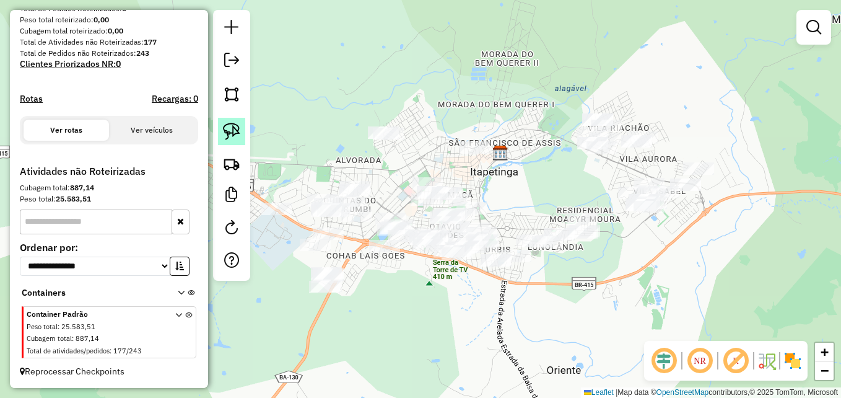
click at [228, 126] on img at bounding box center [231, 131] width 17 height 17
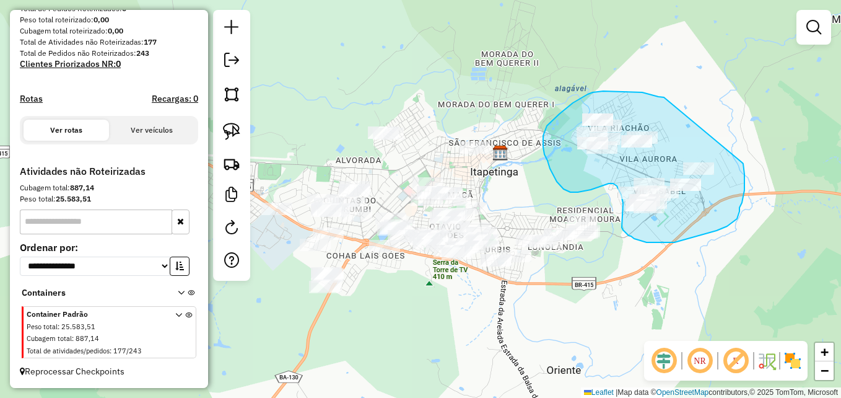
drag, startPoint x: 664, startPoint y: 97, endPoint x: 742, endPoint y: 162, distance: 101.6
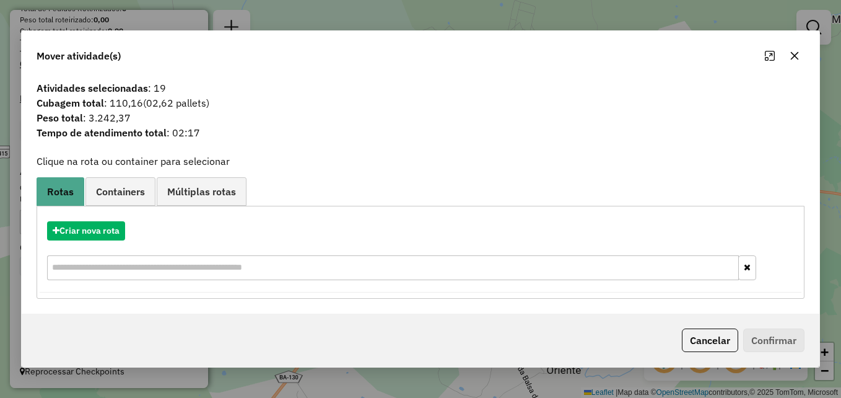
click at [795, 58] on icon "button" at bounding box center [795, 56] width 10 height 10
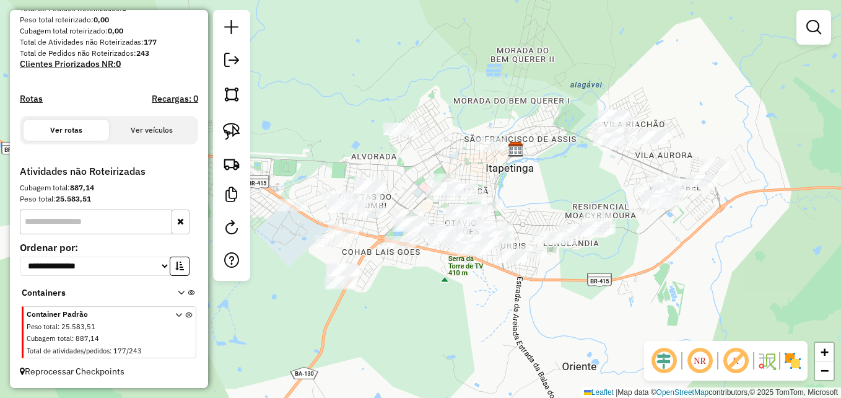
drag, startPoint x: 434, startPoint y: 146, endPoint x: 459, endPoint y: 138, distance: 26.5
click at [460, 139] on div "Janela de atendimento Grade de atendimento Capacidade Transportadoras Veículos …" at bounding box center [420, 199] width 841 height 398
